Goal: Task Accomplishment & Management: Manage account settings

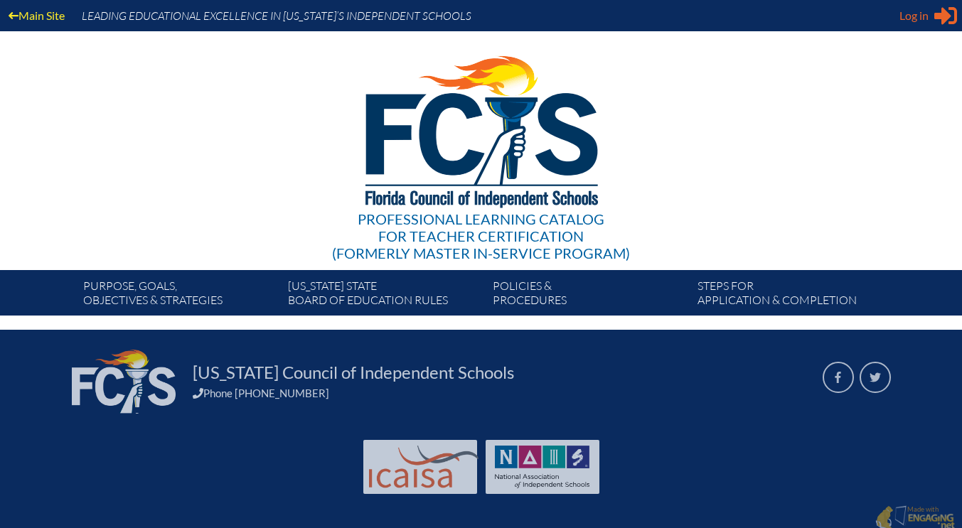
type input "[EMAIL_ADDRESS][DOMAIN_NAME]"
click at [933, 13] on div "Log in Close Sign in or register" at bounding box center [928, 15] width 58 height 23
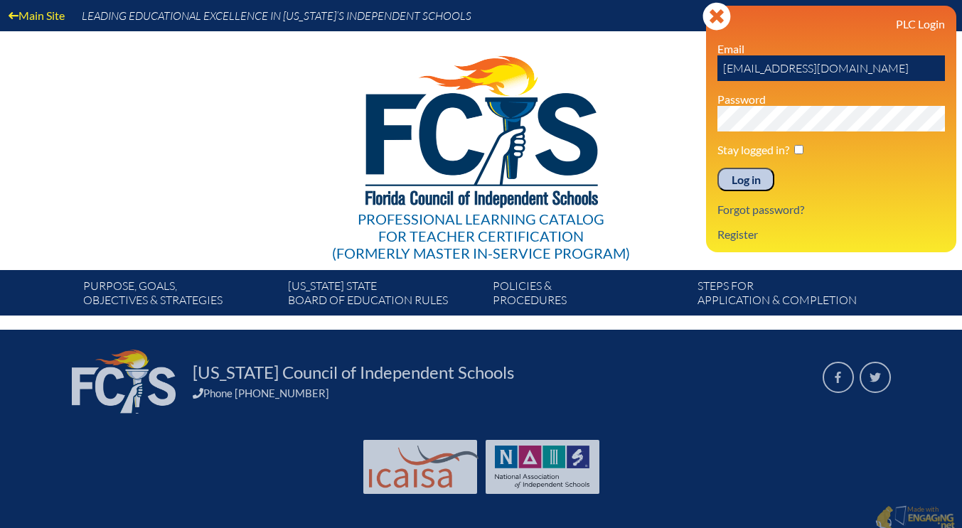
click at [743, 178] on input "Log in" at bounding box center [745, 180] width 57 height 24
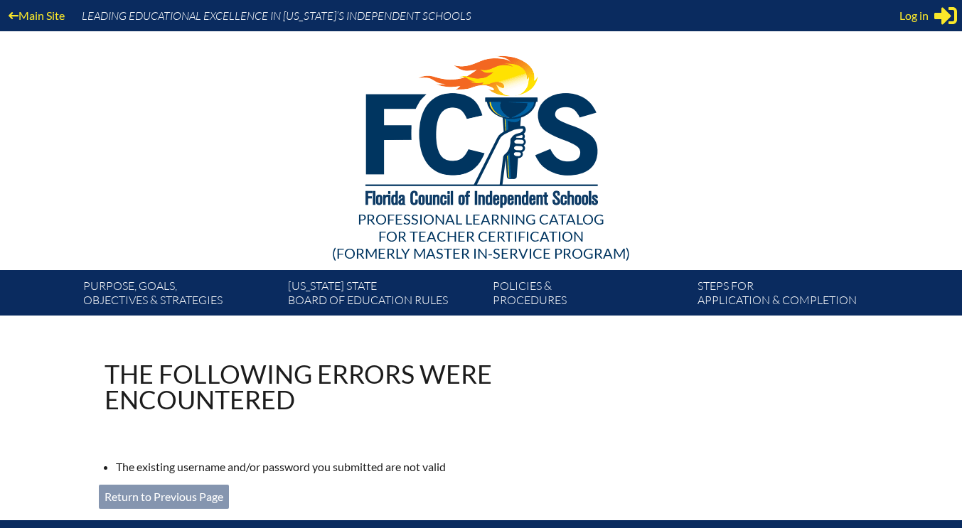
type input "[EMAIL_ADDRESS][DOMAIN_NAME]"
click at [913, 53] on div "Main Site Leading Educational Excellence in [US_STATE]’s Independent Schools Pr…" at bounding box center [481, 158] width 962 height 316
click at [938, 6] on icon "Sign in or register" at bounding box center [945, 15] width 23 height 23
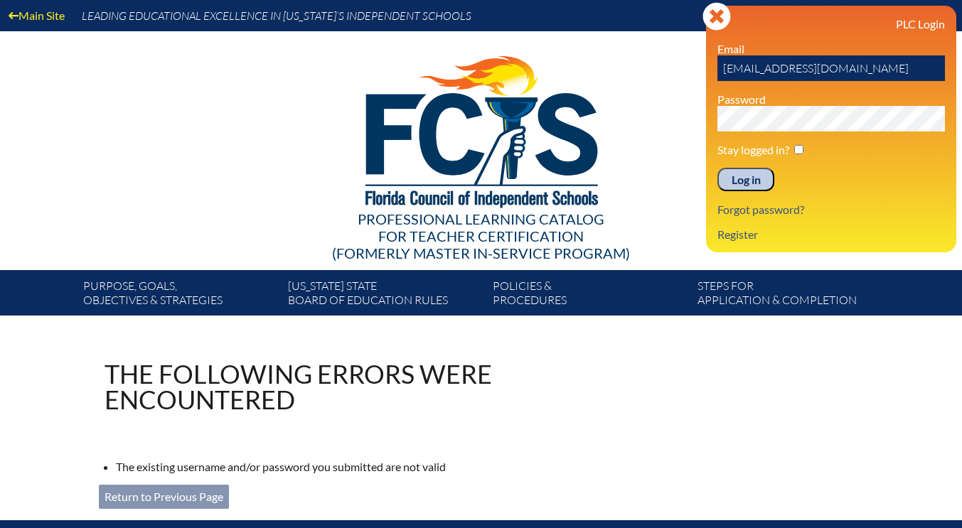
click at [750, 181] on input "Log in" at bounding box center [745, 180] width 57 height 24
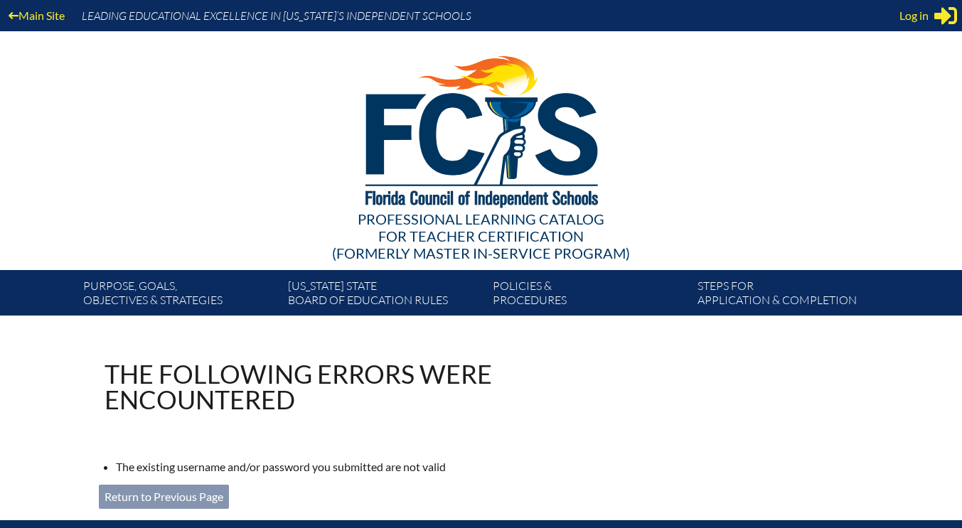
type input "[EMAIL_ADDRESS][DOMAIN_NAME]"
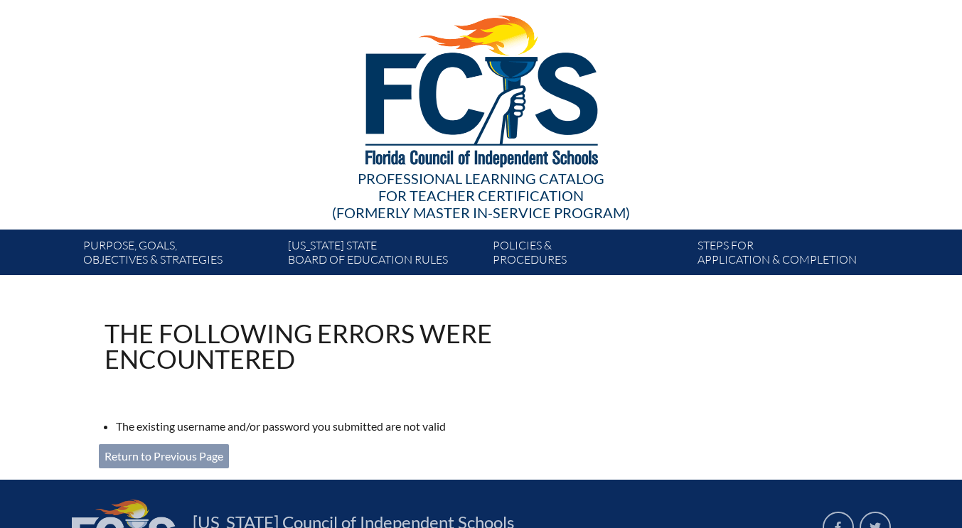
scroll to position [41, 0]
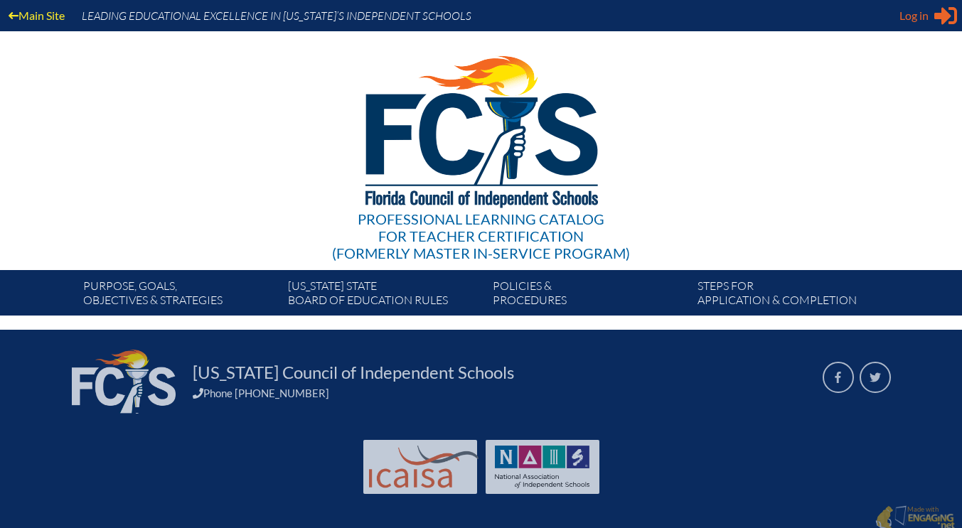
type input "[EMAIL_ADDRESS][DOMAIN_NAME]"
click at [934, 15] on icon at bounding box center [945, 16] width 23 height 18
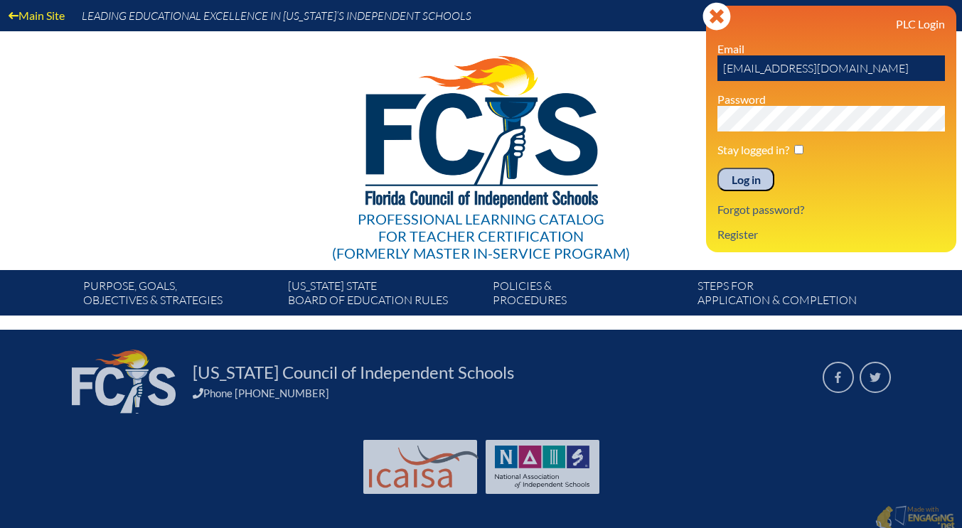
click at [763, 148] on label "Stay logged in?" at bounding box center [753, 150] width 72 height 14
click at [801, 146] on input "checkbox" at bounding box center [798, 149] width 9 height 9
checkbox input "true"
click at [748, 187] on input "Log in" at bounding box center [745, 180] width 57 height 24
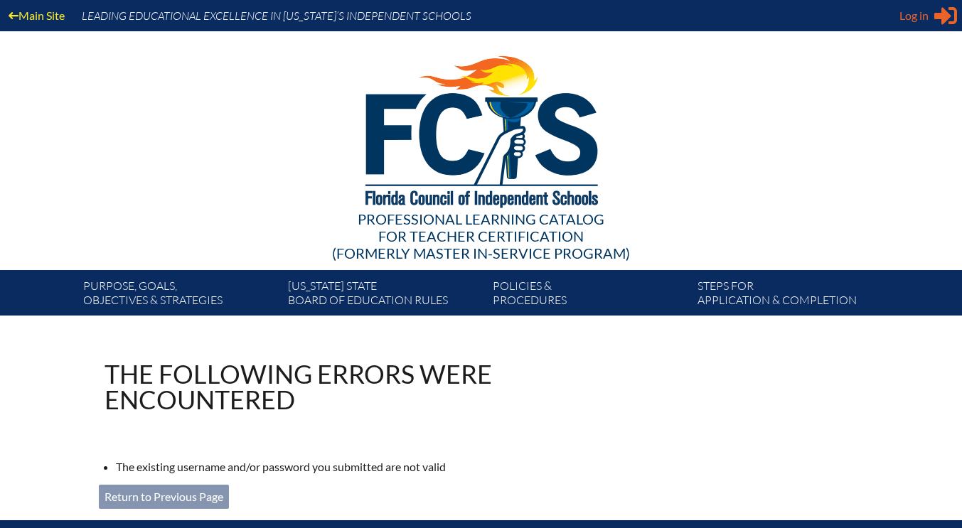
type input "[EMAIL_ADDRESS][DOMAIN_NAME]"
click at [930, 13] on div "Log in Close Sign in or register" at bounding box center [928, 15] width 58 height 23
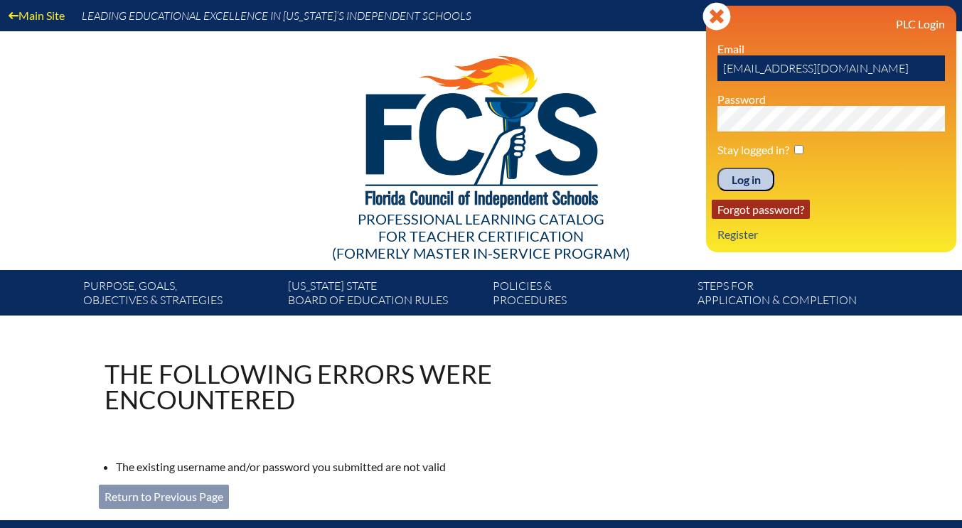
click at [771, 213] on link "Forgot password?" at bounding box center [761, 209] width 98 height 19
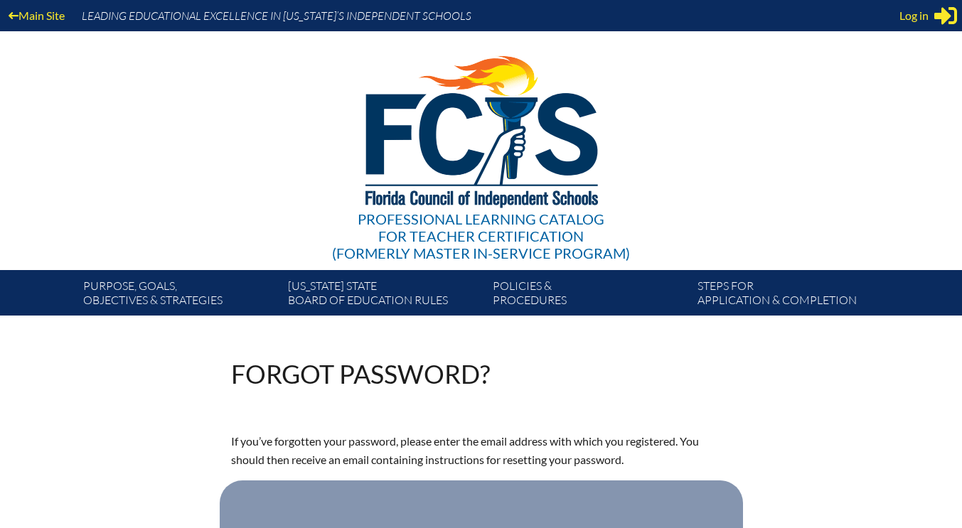
type input "[EMAIL_ADDRESS][DOMAIN_NAME]"
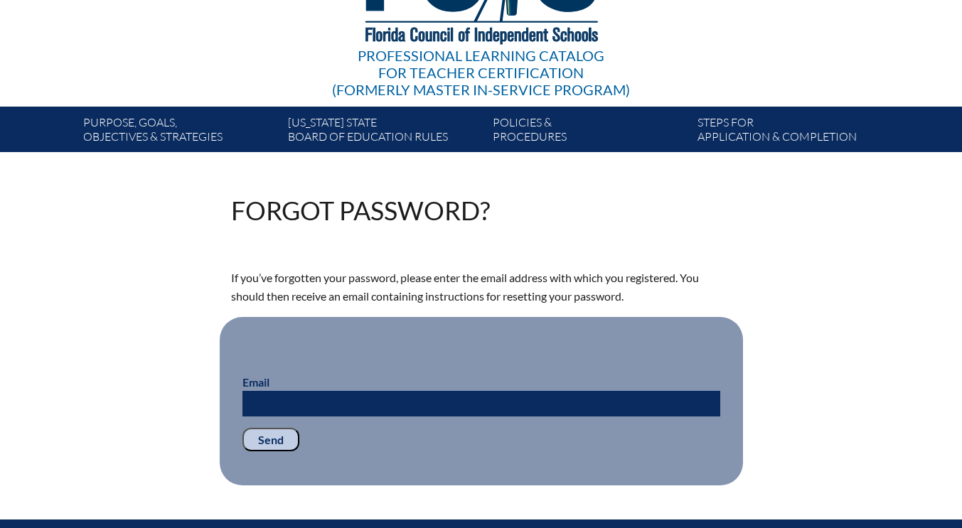
scroll to position [220, 0]
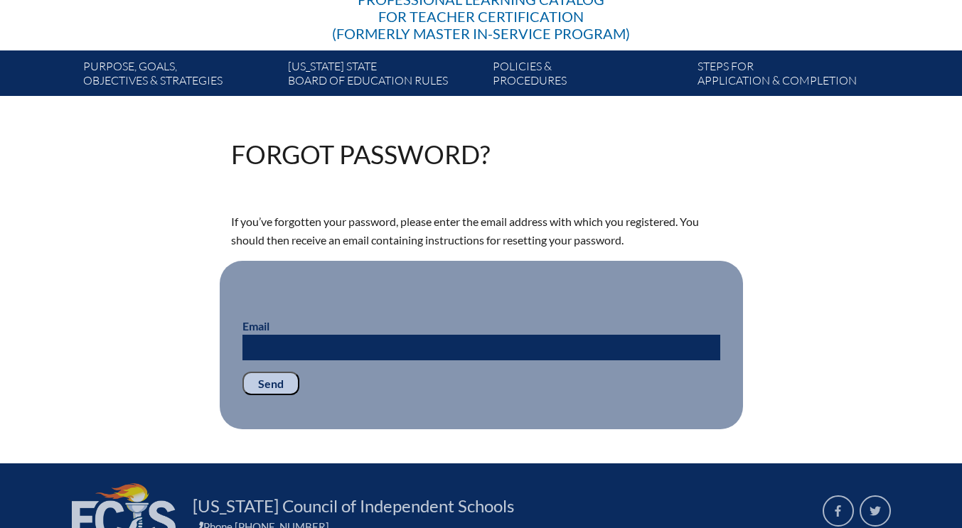
click at [557, 337] on input "Email" at bounding box center [481, 348] width 478 height 26
type input "[EMAIL_ADDRESS][DOMAIN_NAME]"
click at [272, 389] on input "Send" at bounding box center [270, 384] width 57 height 24
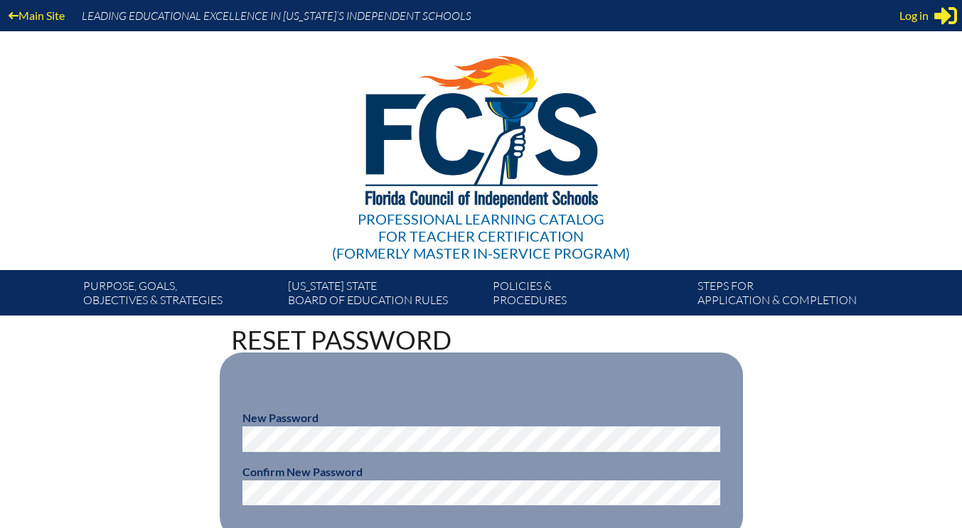
type input "[EMAIL_ADDRESS][DOMAIN_NAME]"
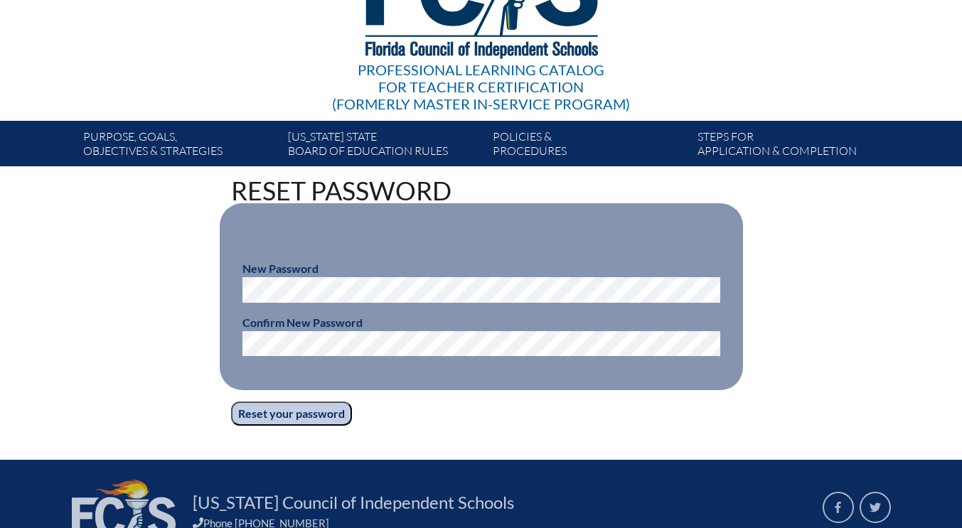
scroll to position [151, 0]
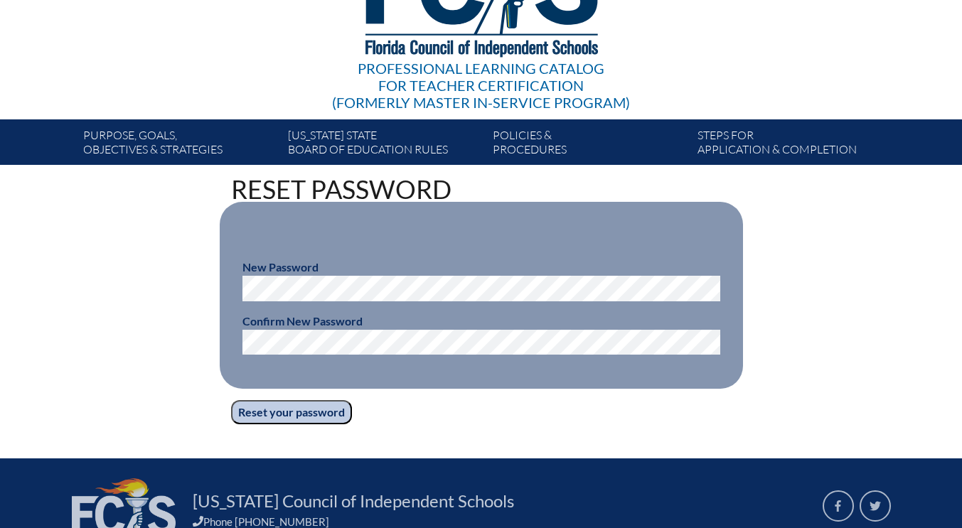
click at [264, 352] on fieldset "New Password Confirm New Password" at bounding box center [481, 295] width 523 height 187
click at [259, 408] on input "Reset your password" at bounding box center [291, 412] width 121 height 24
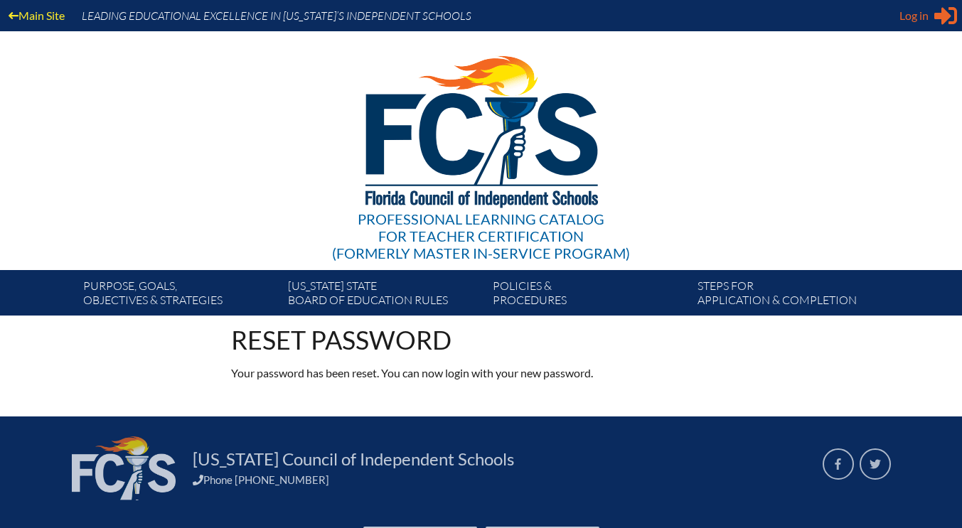
type input "[EMAIL_ADDRESS][DOMAIN_NAME]"
click at [929, 16] on div "Log in Close Sign in or register" at bounding box center [928, 15] width 58 height 23
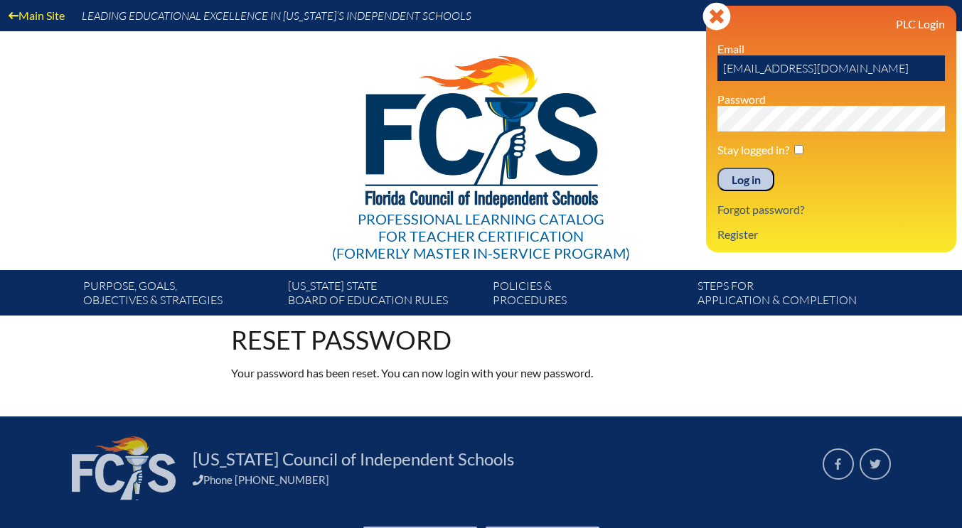
click at [768, 180] on input "Log in" at bounding box center [745, 180] width 57 height 24
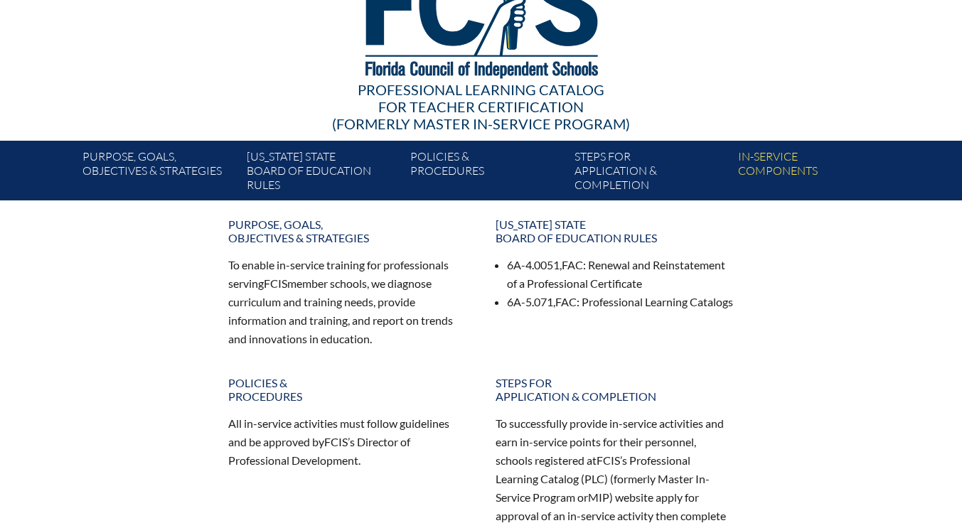
scroll to position [213, 0]
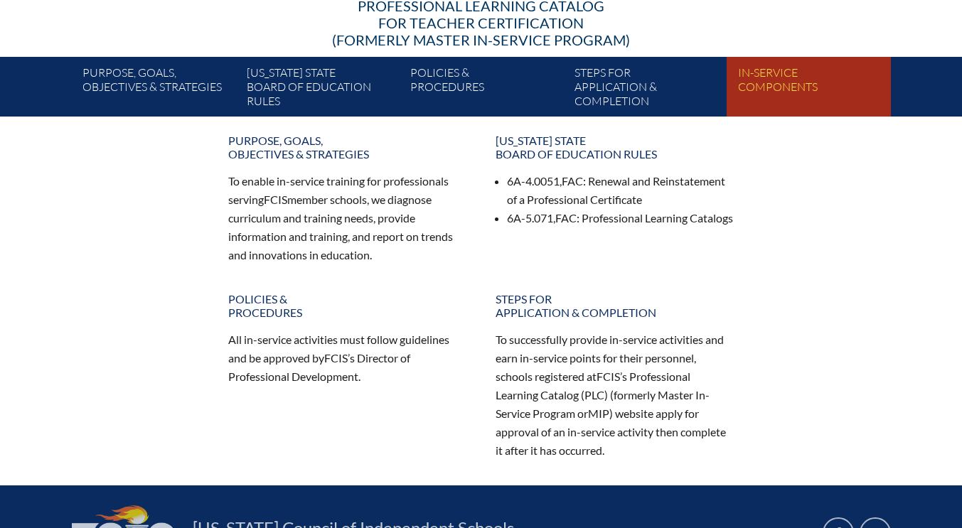
click at [762, 83] on link "In-service components" at bounding box center [813, 90] width 163 height 54
